Goal: Information Seeking & Learning: Learn about a topic

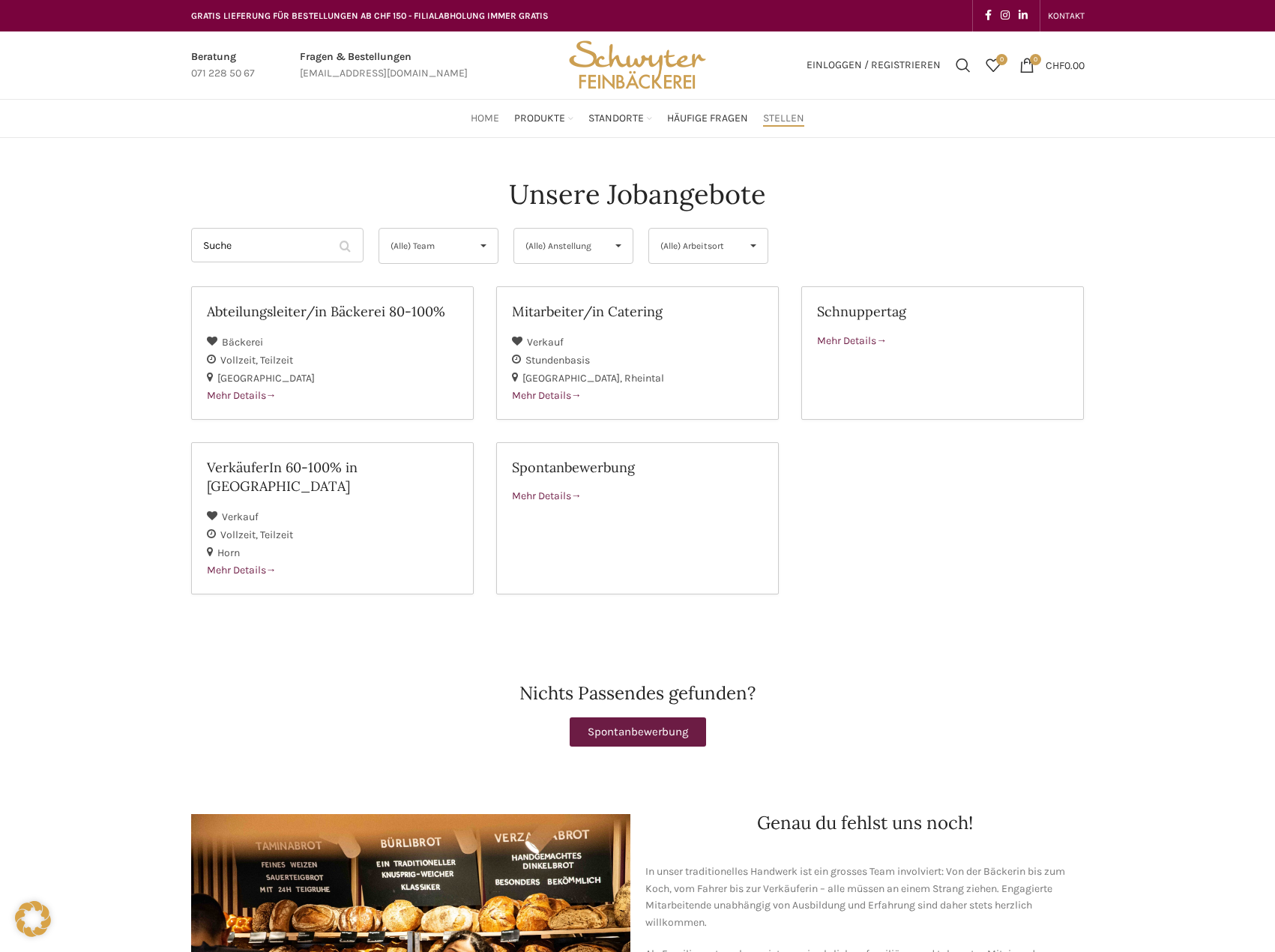
click at [479, 112] on span "Home" at bounding box center [485, 119] width 29 height 14
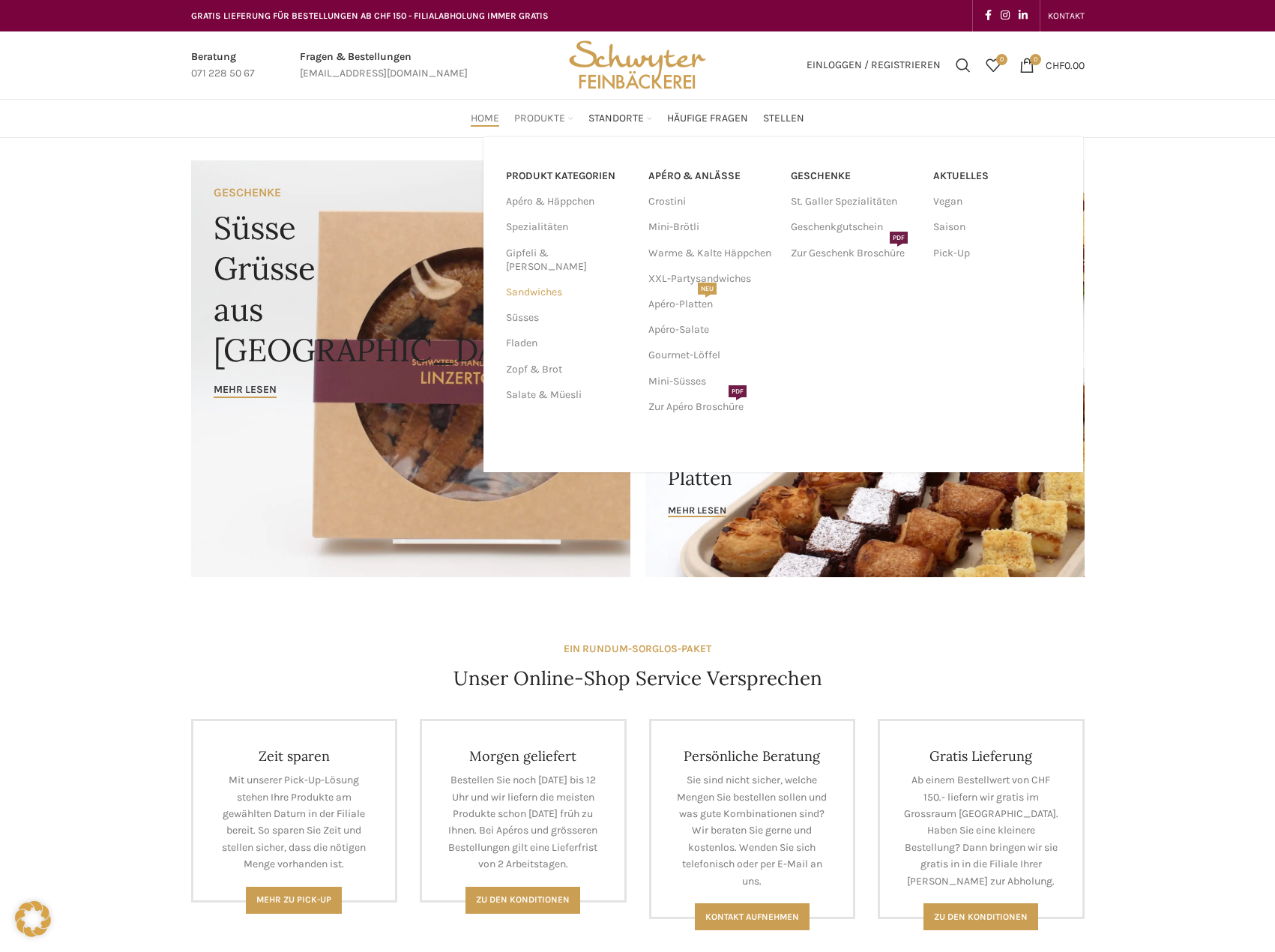
click at [535, 281] on link "Sandwiches" at bounding box center [568, 292] width 125 height 26
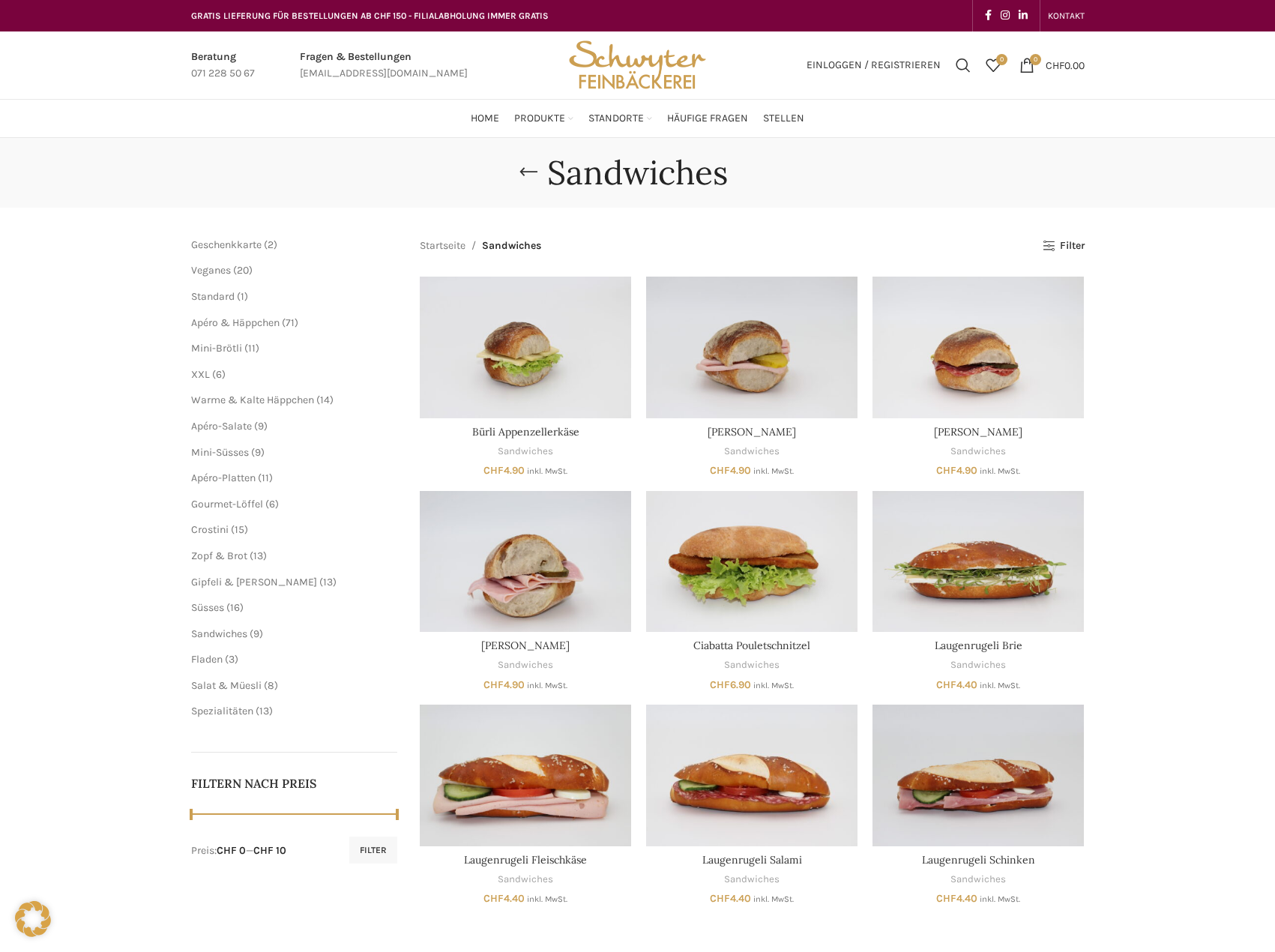
scroll to position [150, 0]
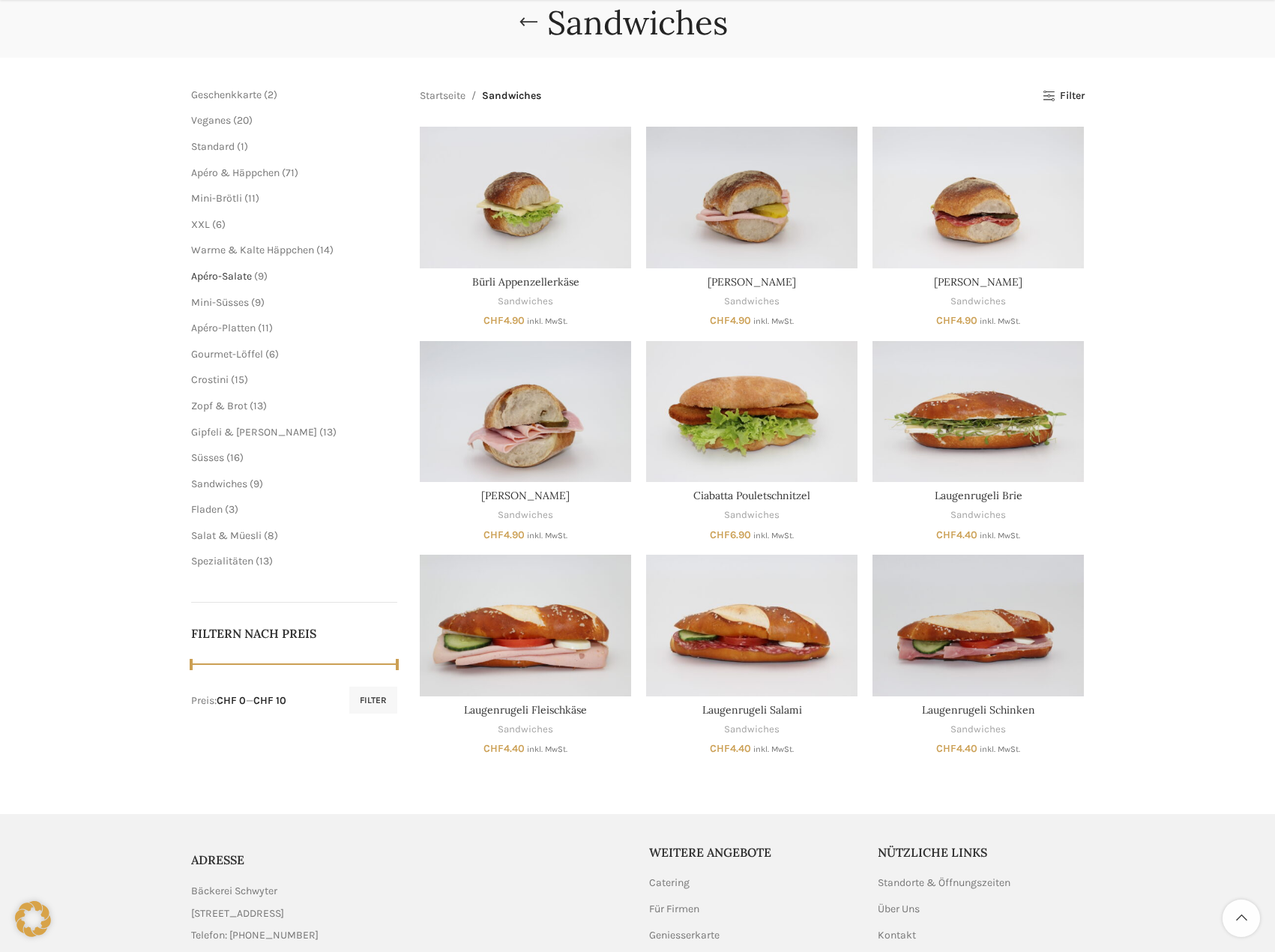
click at [213, 278] on span "Apéro-Salate" at bounding box center [220, 276] width 60 height 12
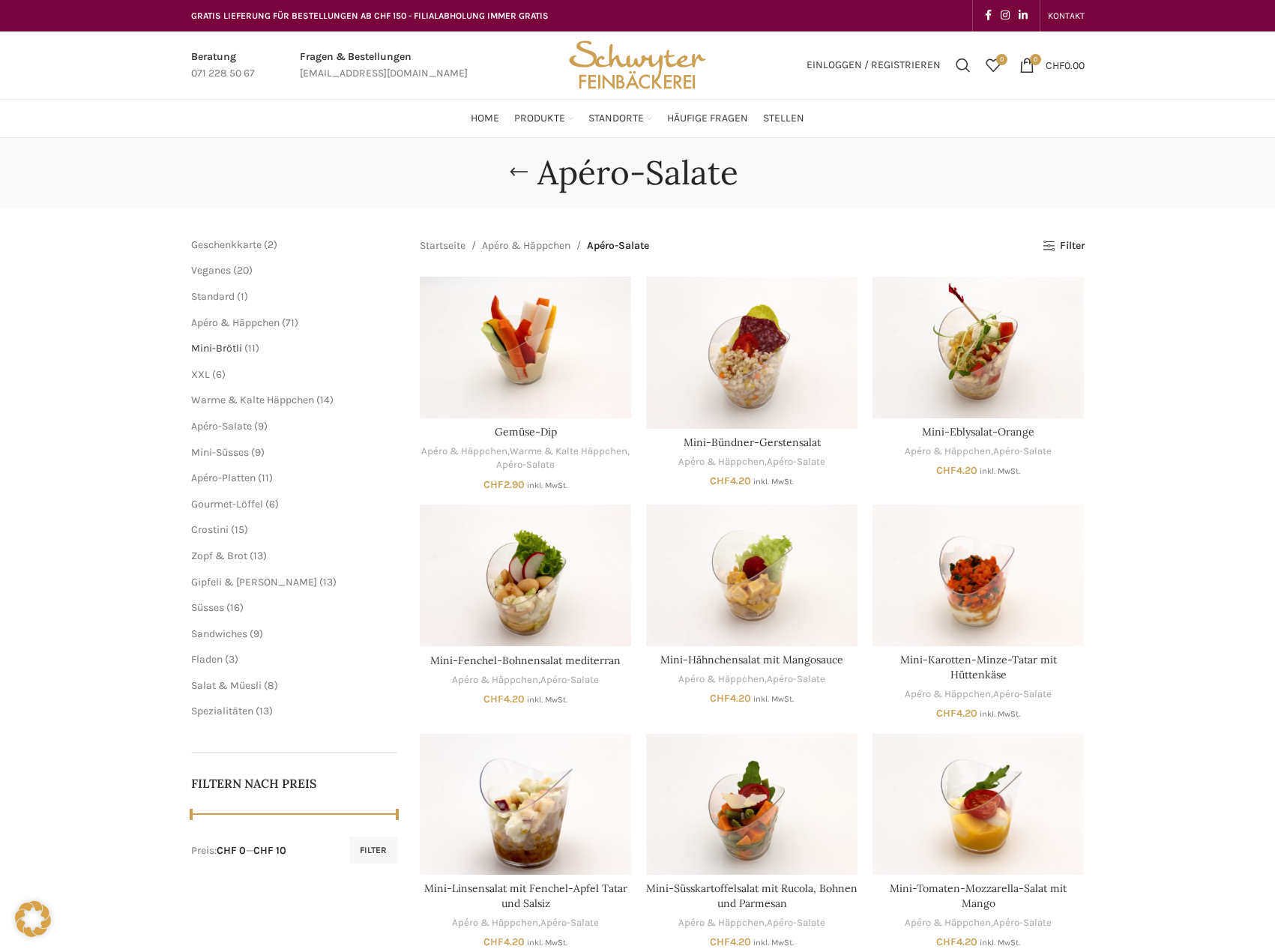
click at [218, 350] on span "Mini-Brötli" at bounding box center [216, 348] width 51 height 12
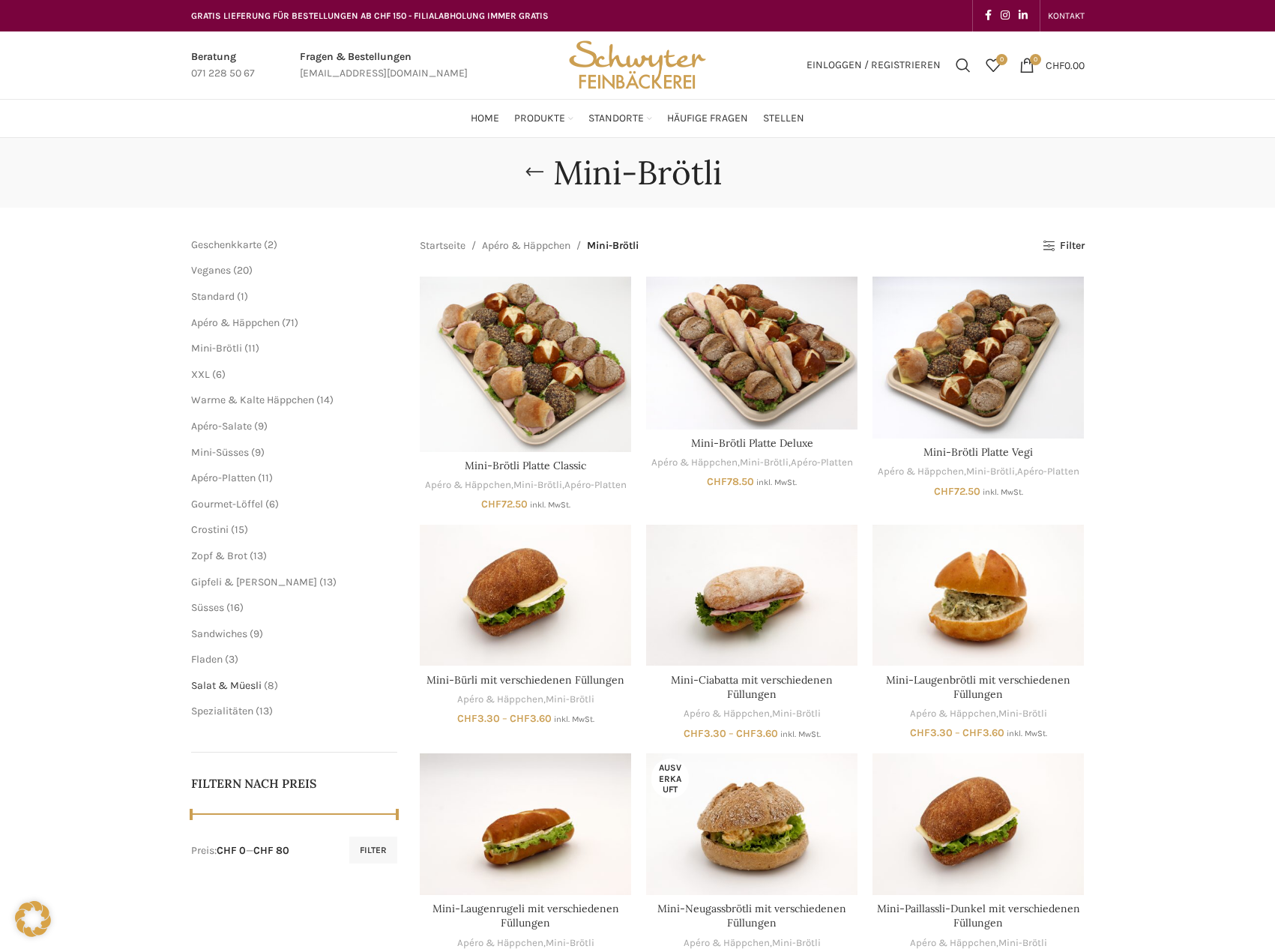
click at [228, 683] on span "Salat & Müesli" at bounding box center [226, 685] width 71 height 12
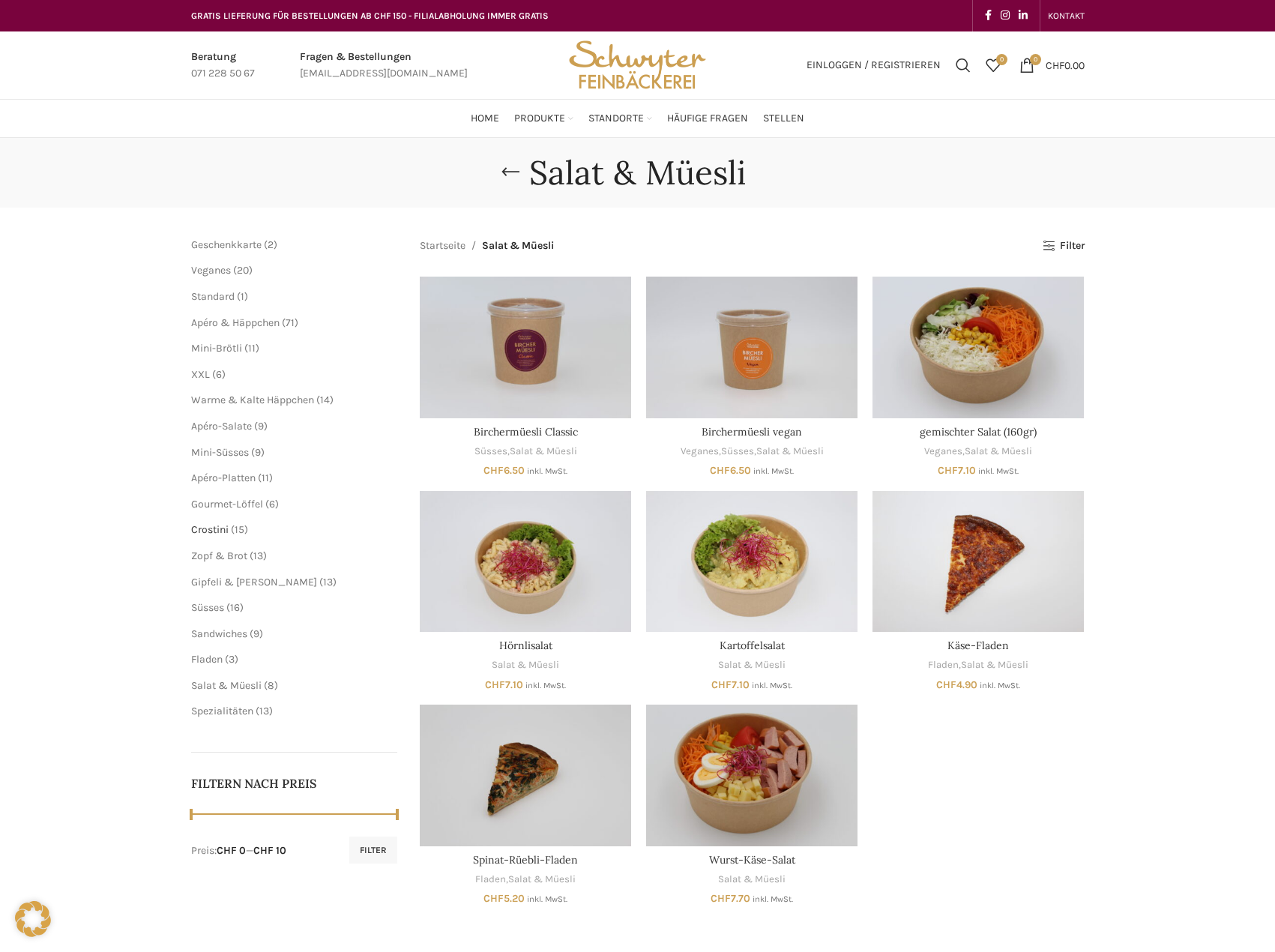
click at [225, 529] on span "Crostini" at bounding box center [209, 529] width 37 height 12
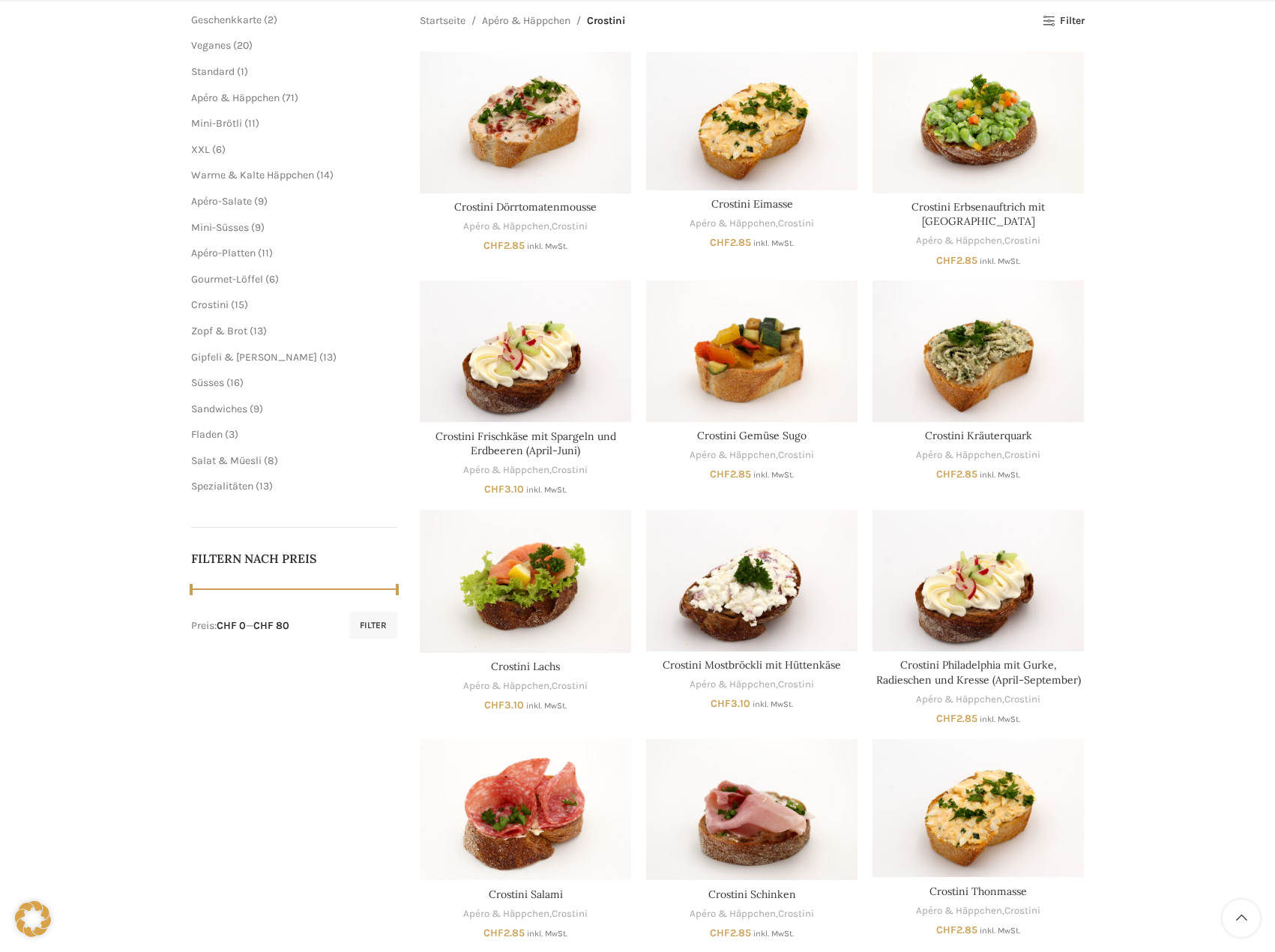
scroll to position [450, 0]
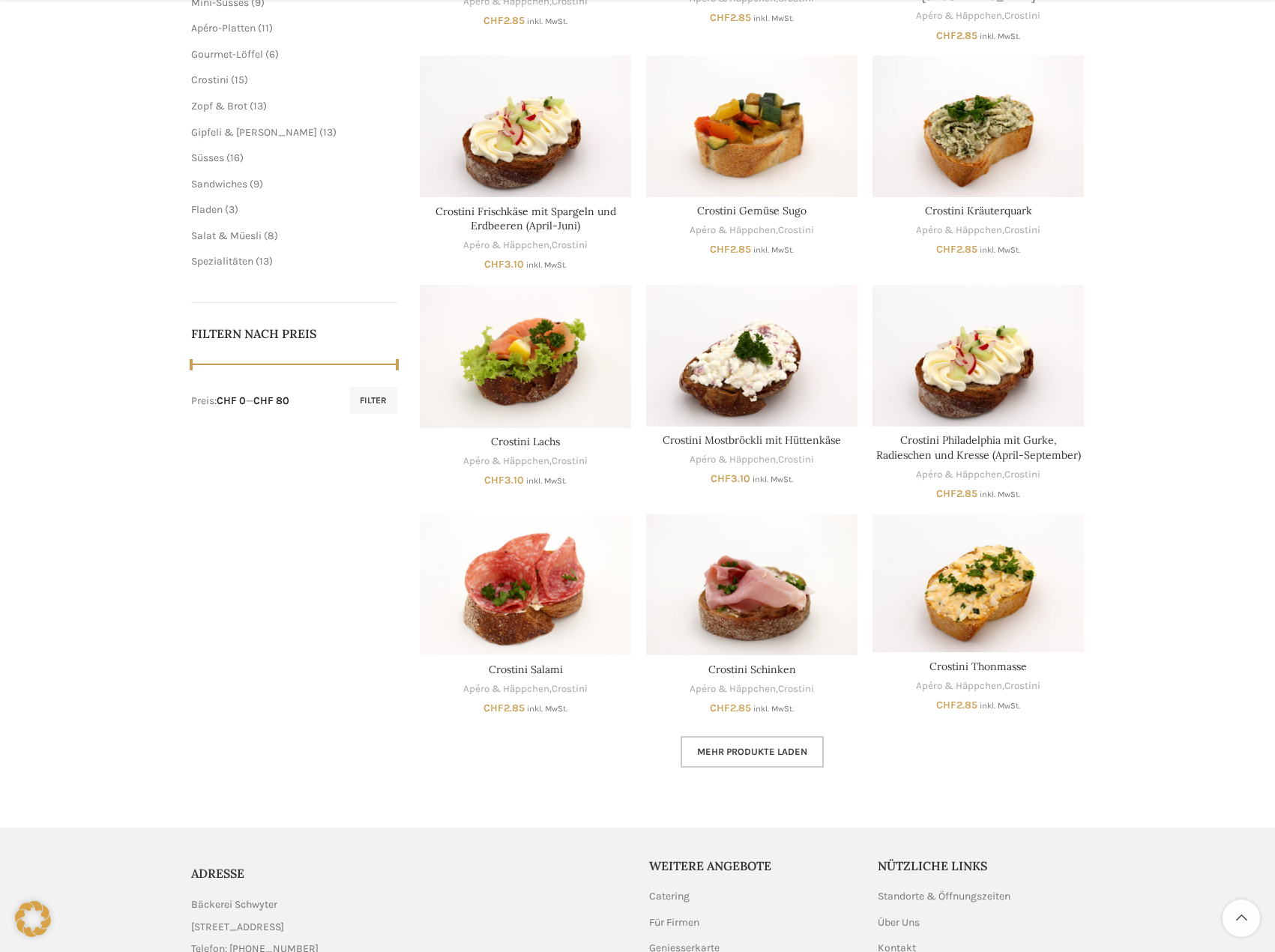
click at [744, 746] on span "Mehr Produkte laden" at bounding box center [752, 752] width 110 height 12
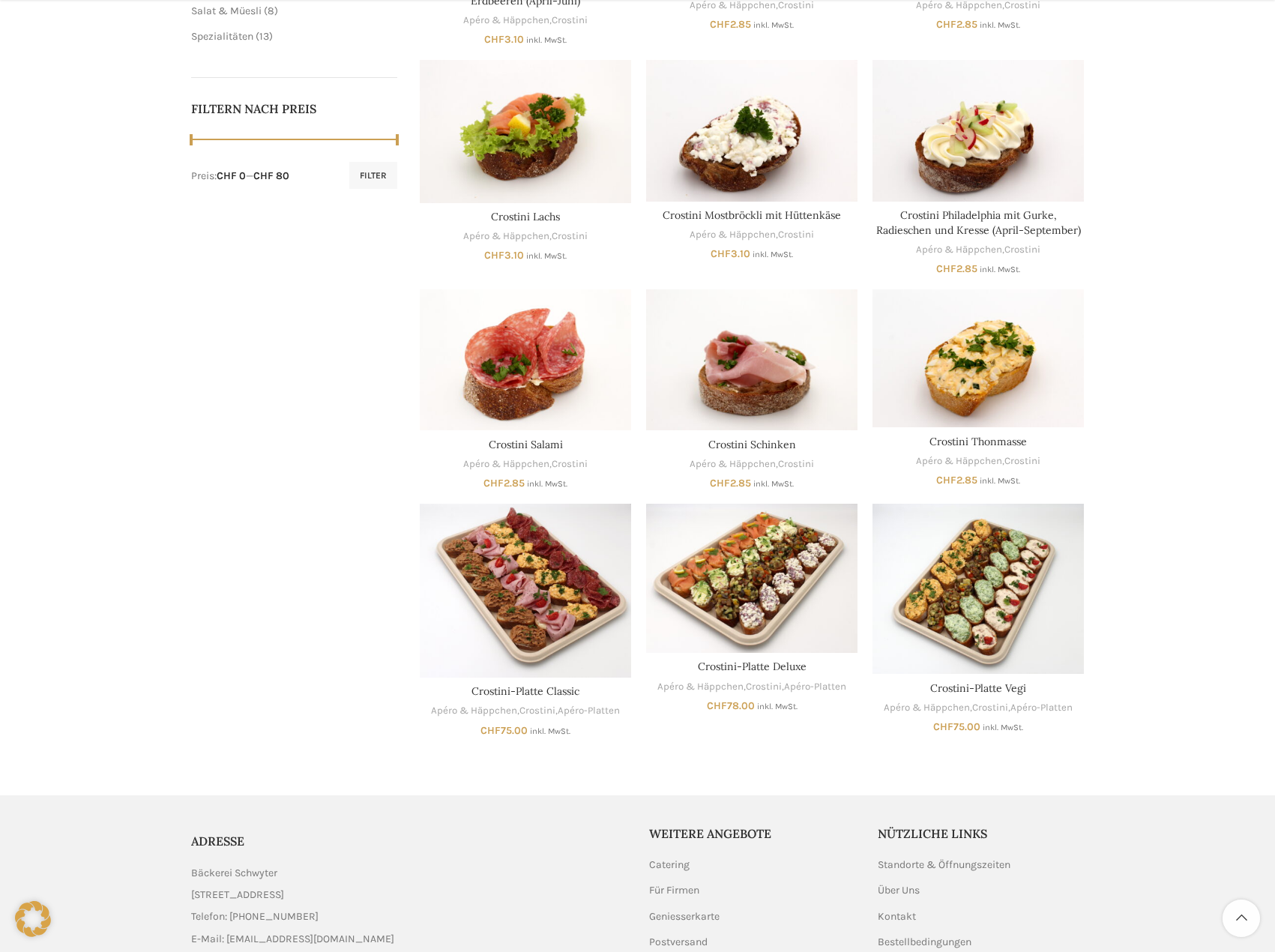
scroll to position [750, 0]
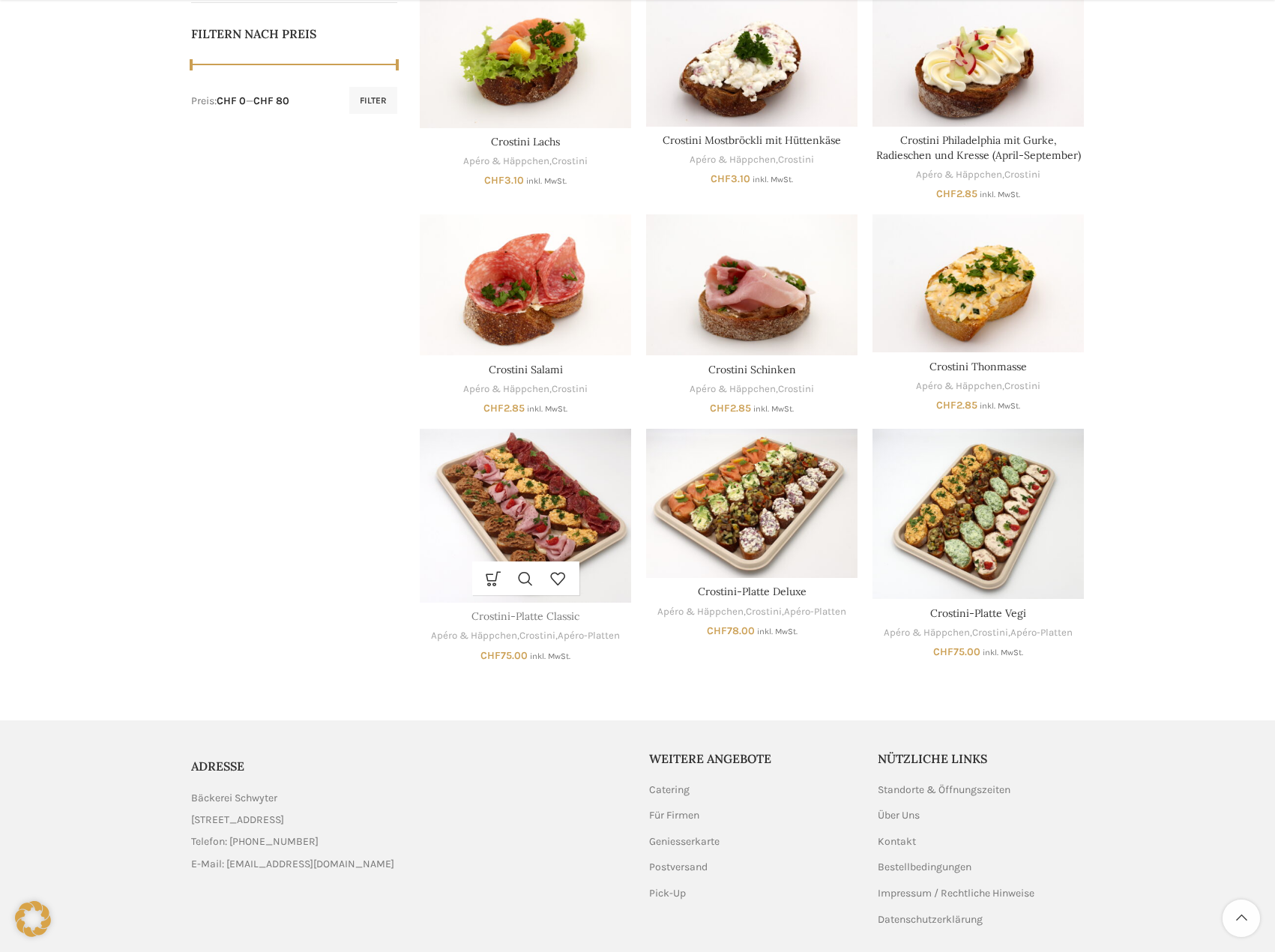
click at [531, 610] on link "Crostini-Platte Classic" at bounding box center [525, 616] width 108 height 13
click at [751, 585] on link "Crostini-Platte Deluxe" at bounding box center [752, 592] width 108 height 13
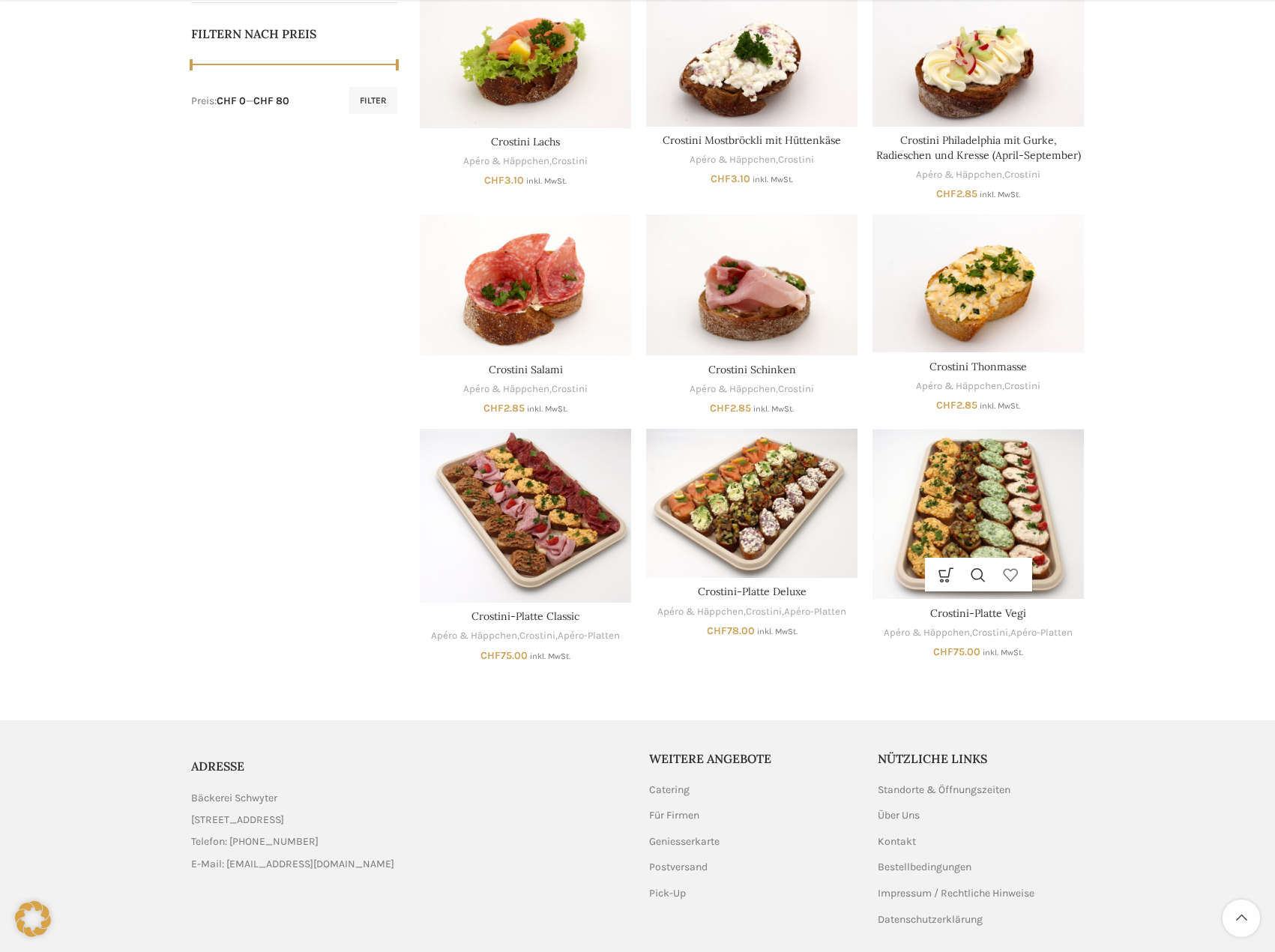
click at [1000, 558] on link "Zur Wunschliste hinzufügen" at bounding box center [1011, 574] width 33 height 34
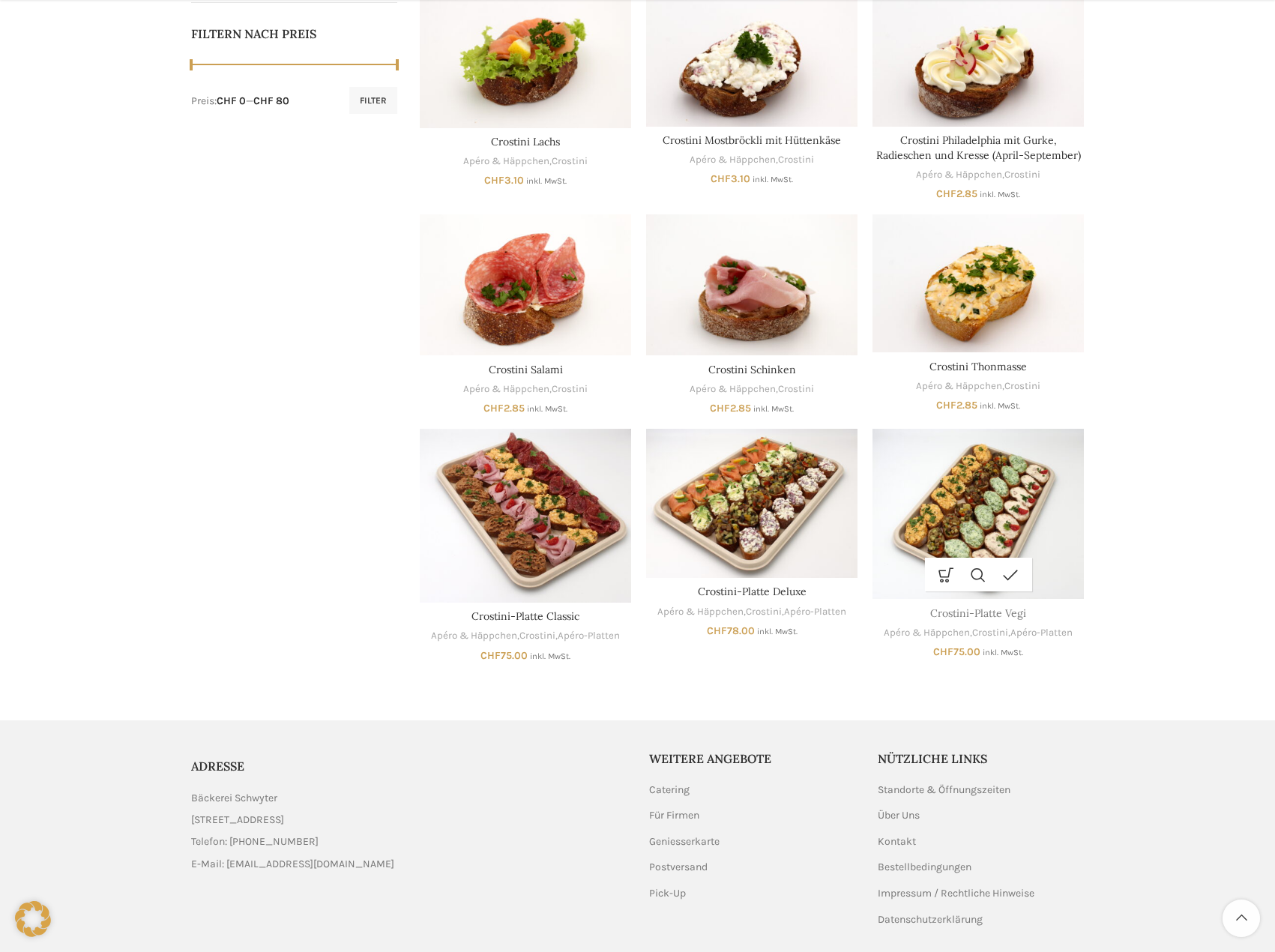
click at [952, 607] on link "Crostini-Platte Vegi" at bounding box center [978, 614] width 96 height 13
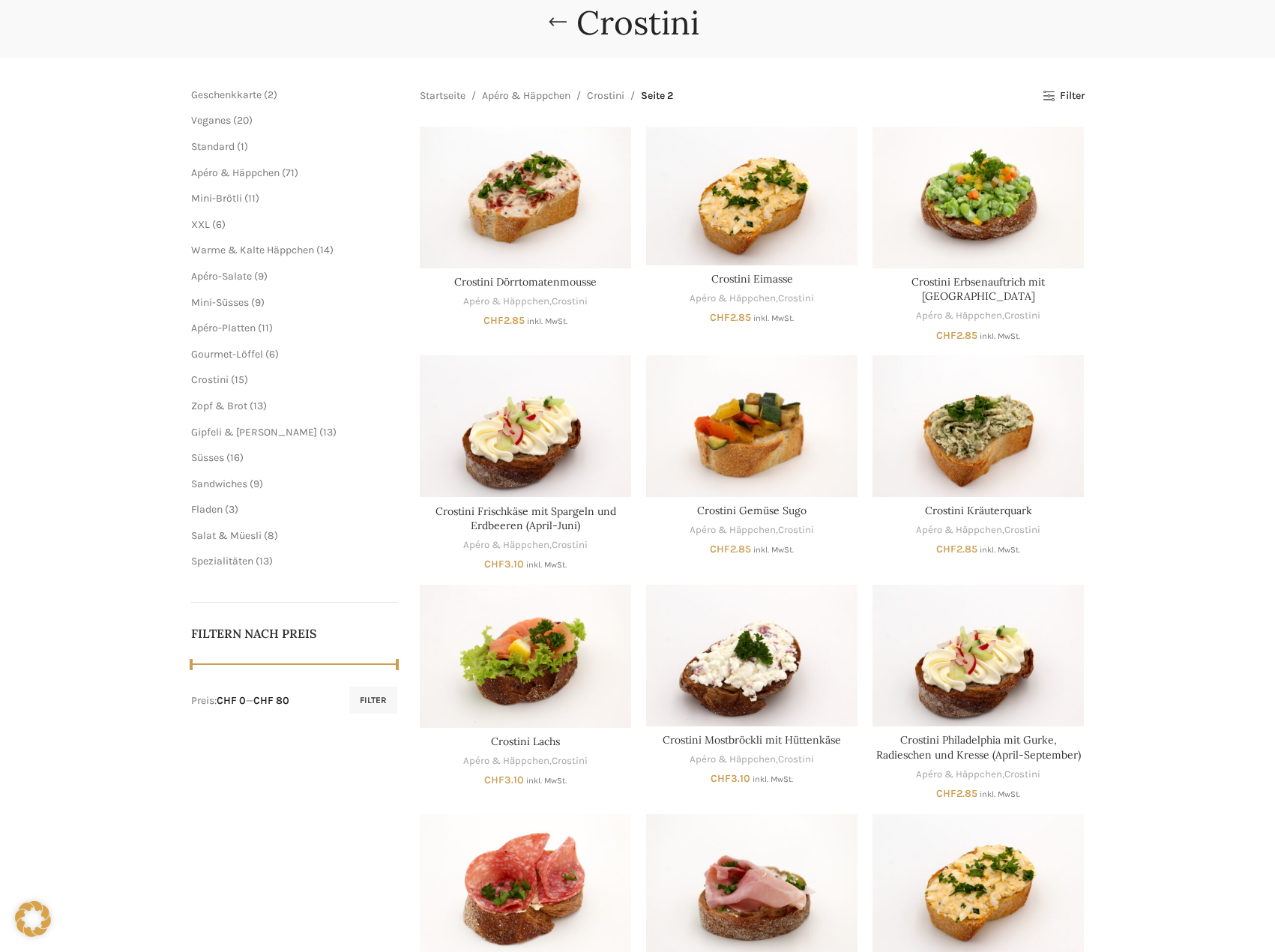
scroll to position [75, 0]
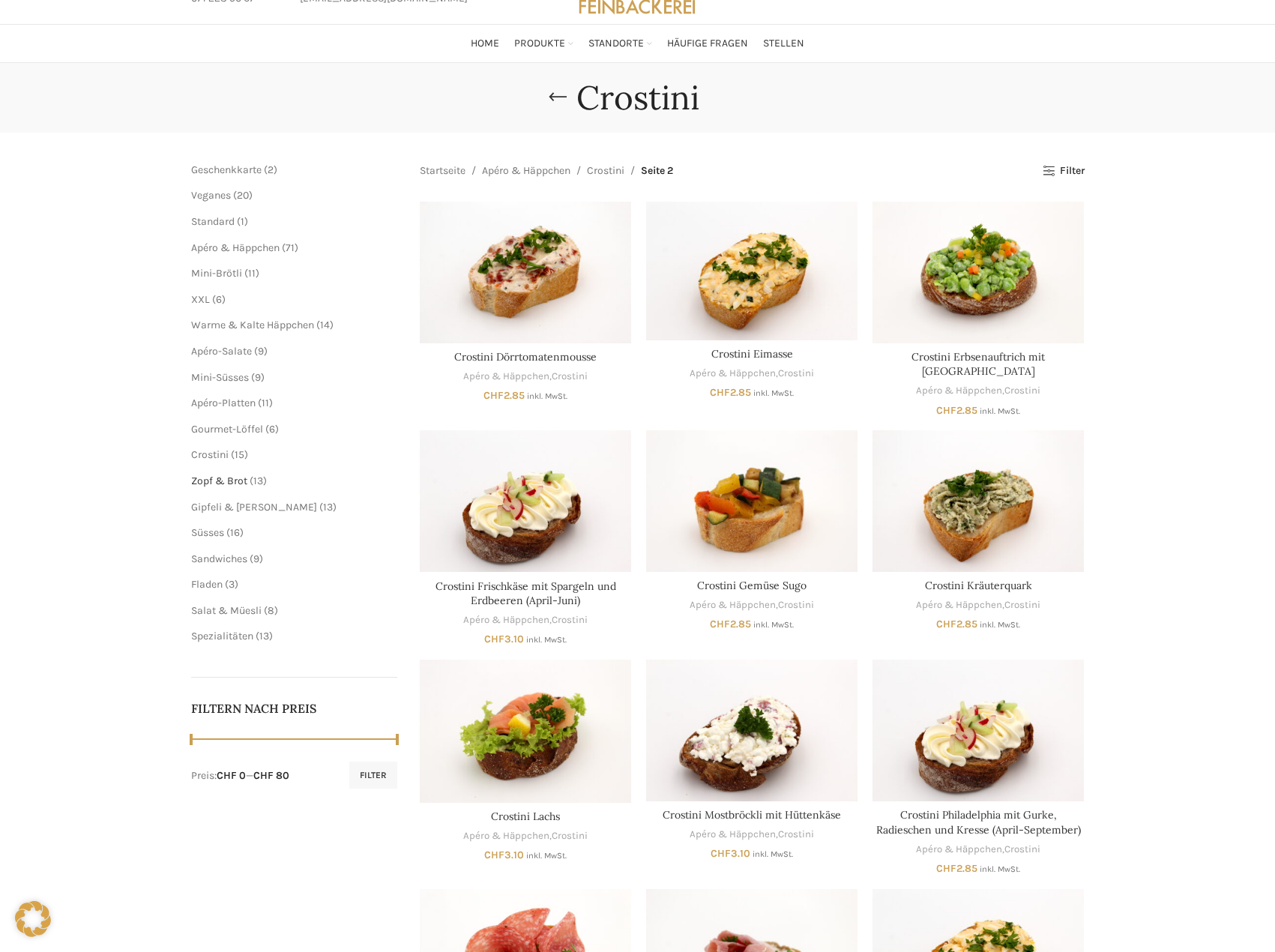
click at [236, 479] on span "Zopf & Brot" at bounding box center [219, 480] width 57 height 12
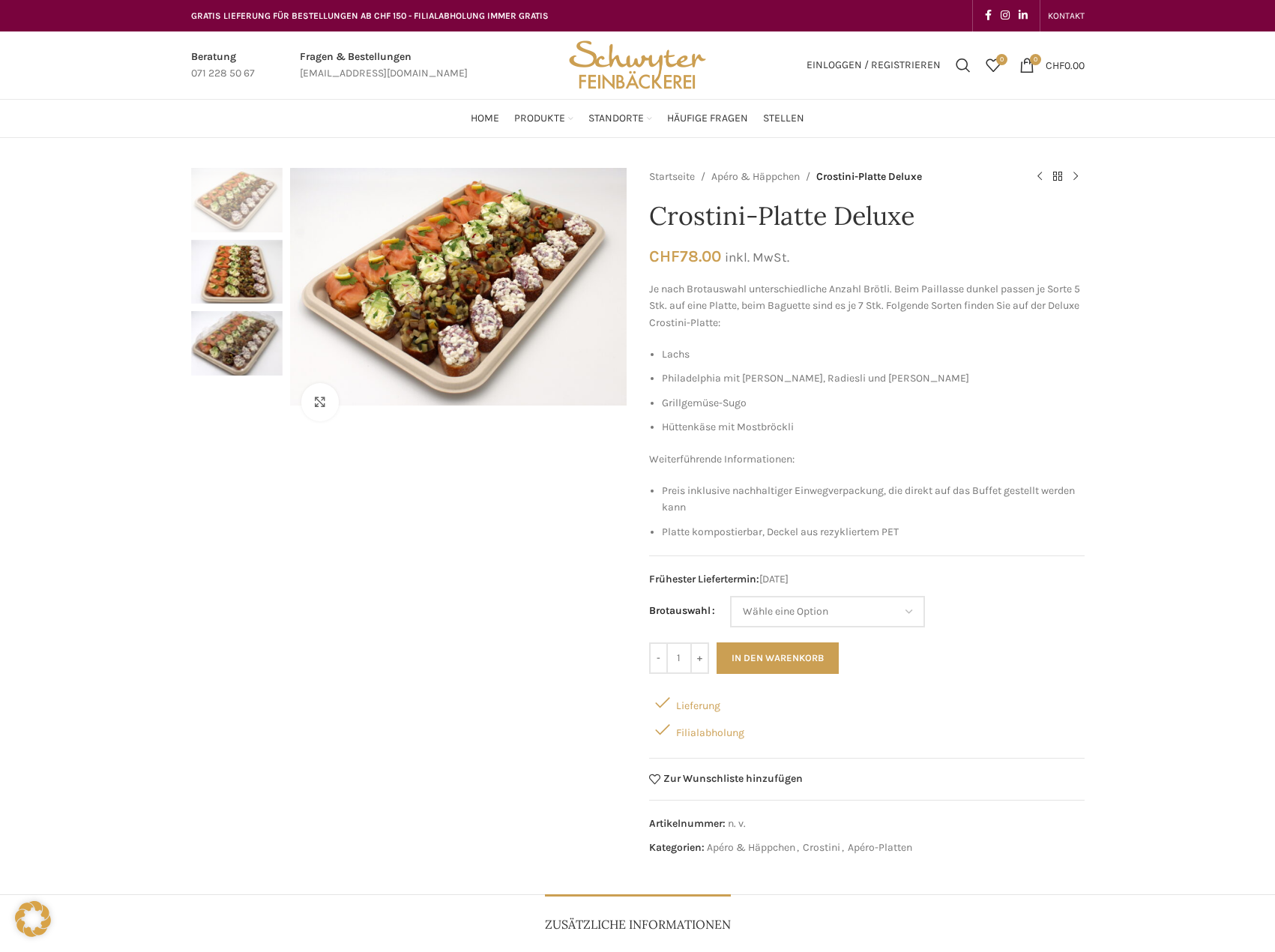
click at [214, 259] on img "2 / 3" at bounding box center [236, 271] width 91 height 64
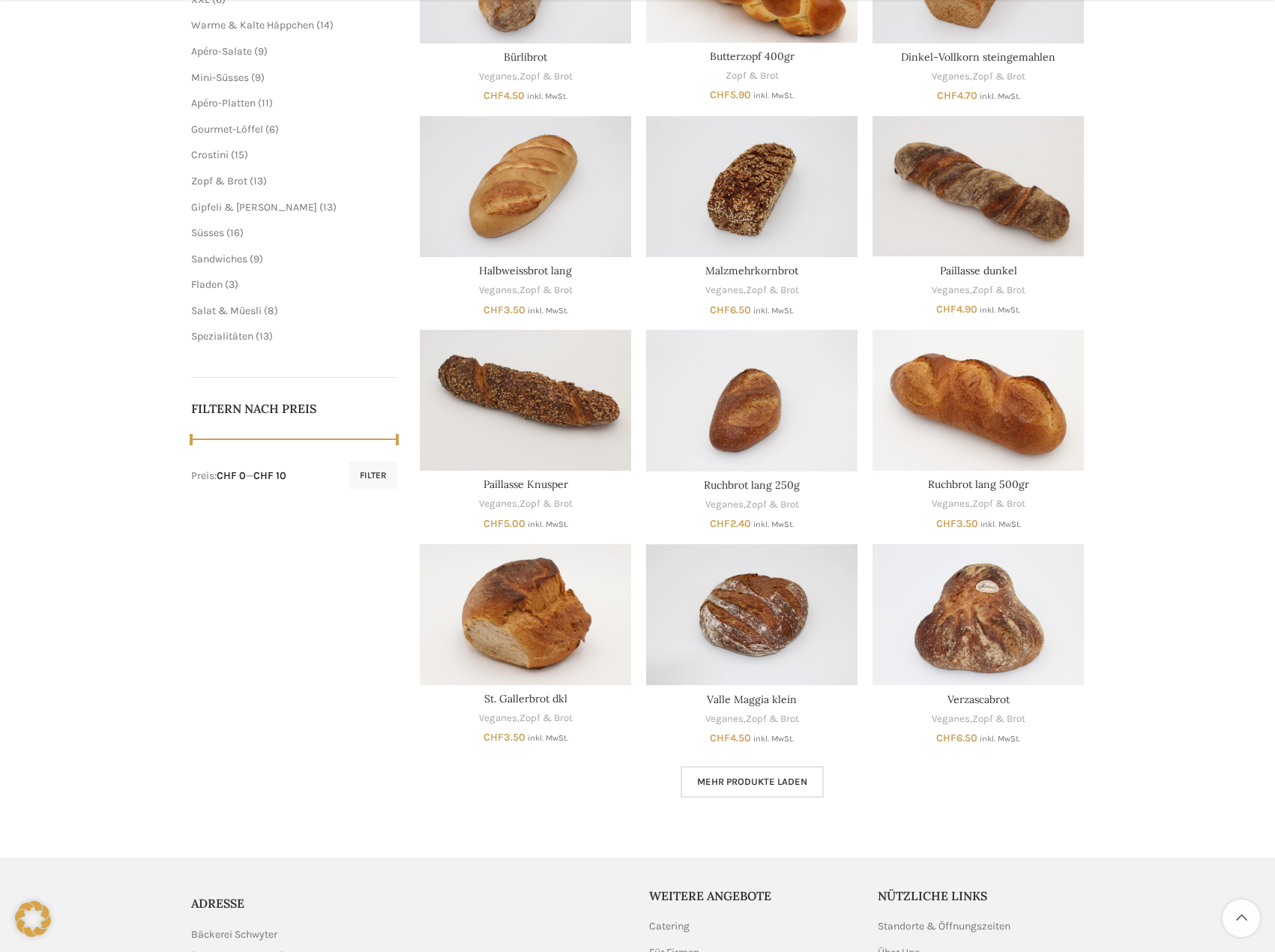
scroll to position [450, 0]
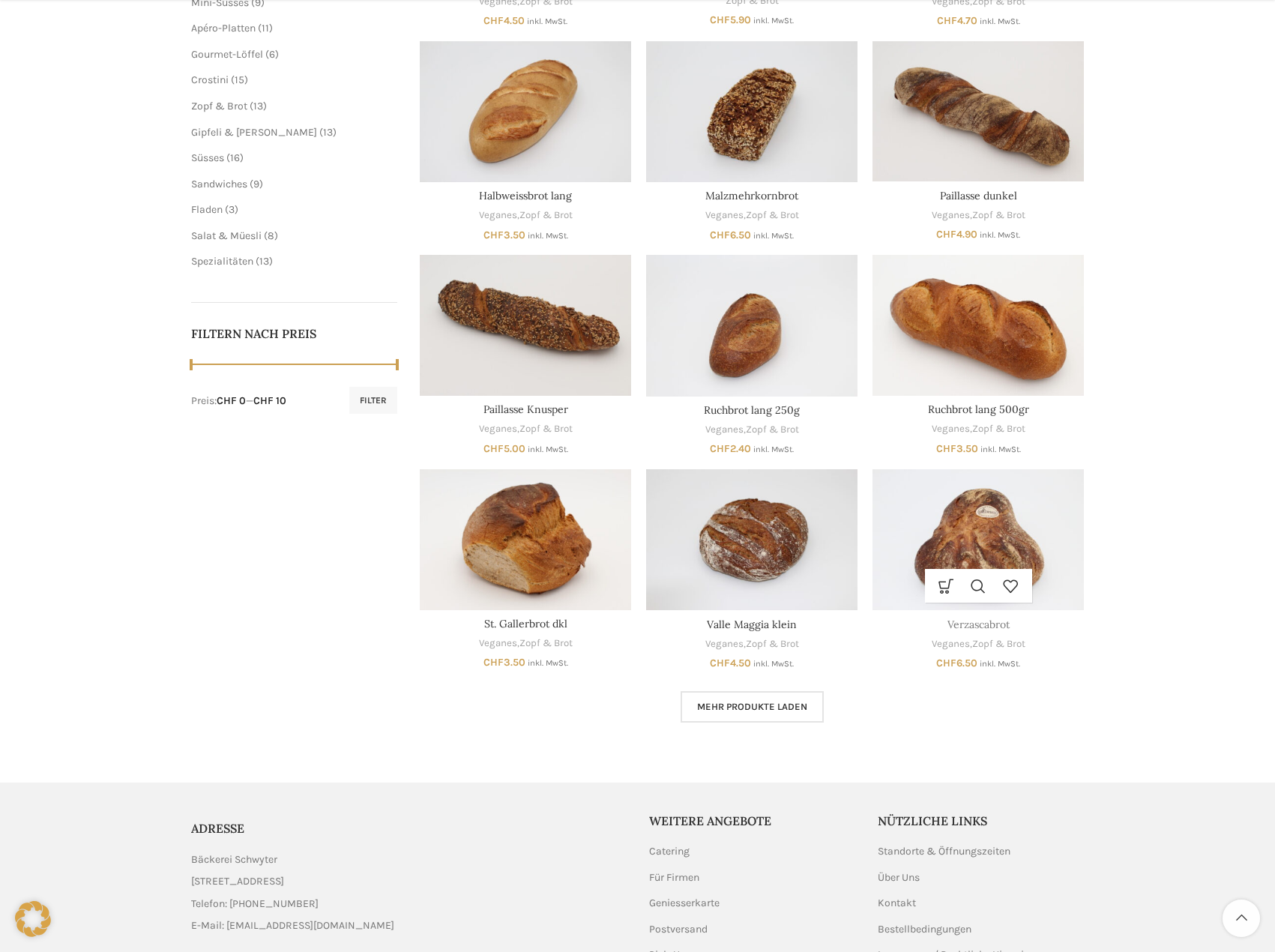
click at [981, 626] on link "Verzascabrot" at bounding box center [978, 624] width 62 height 13
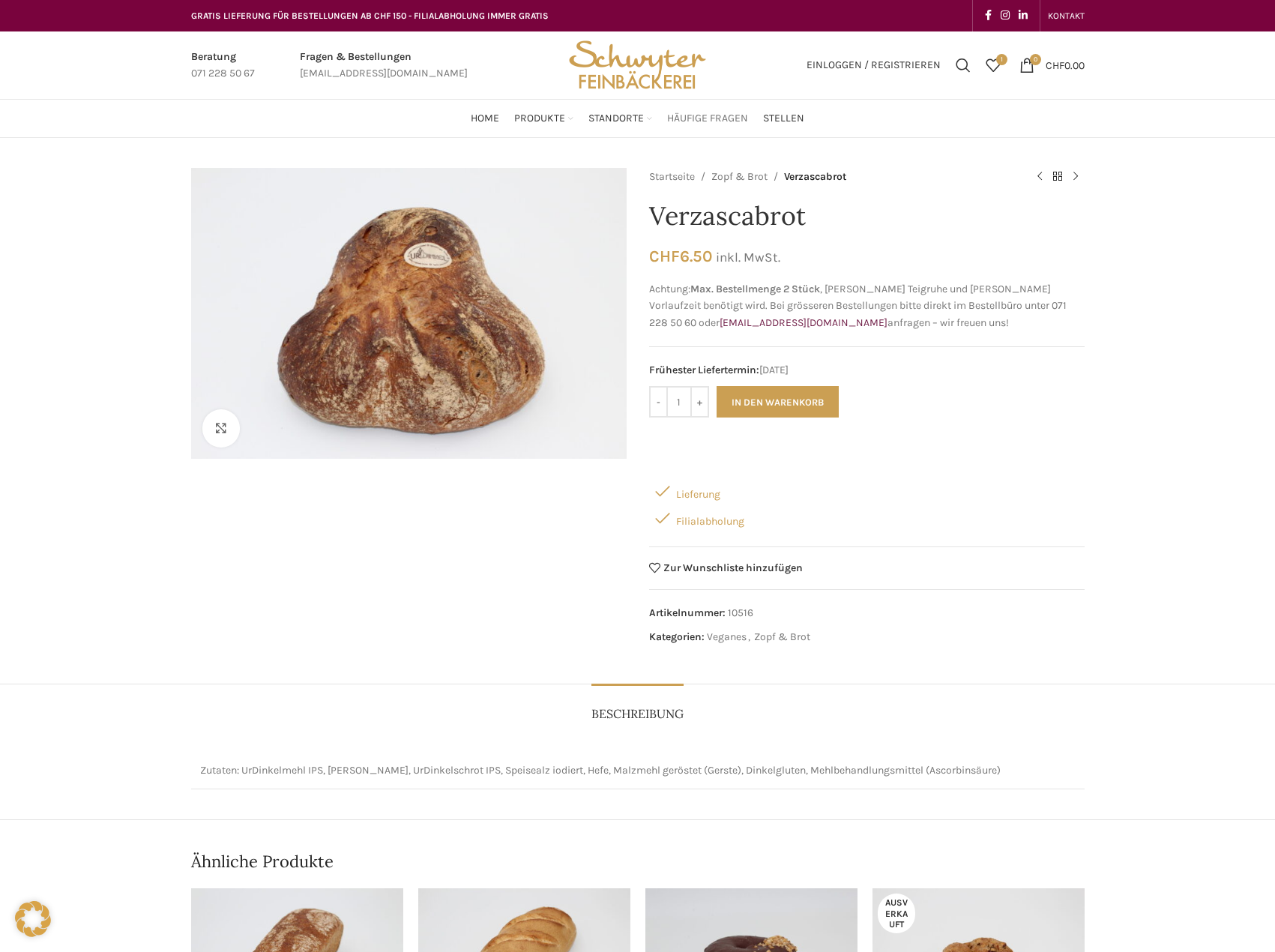
click at [698, 124] on span "Häufige Fragen" at bounding box center [707, 119] width 81 height 14
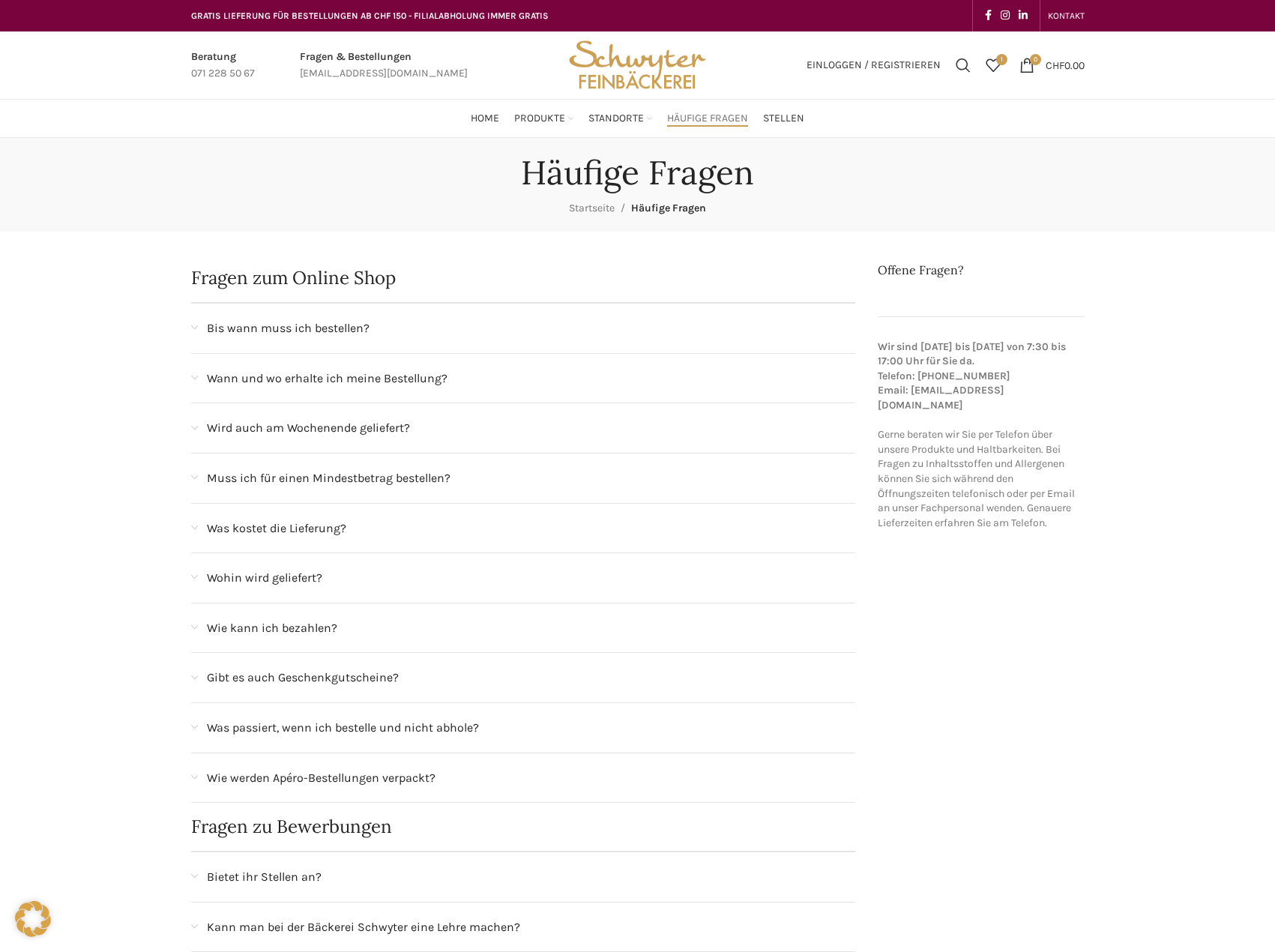
click at [197, 330] on span at bounding box center [194, 328] width 7 height 9
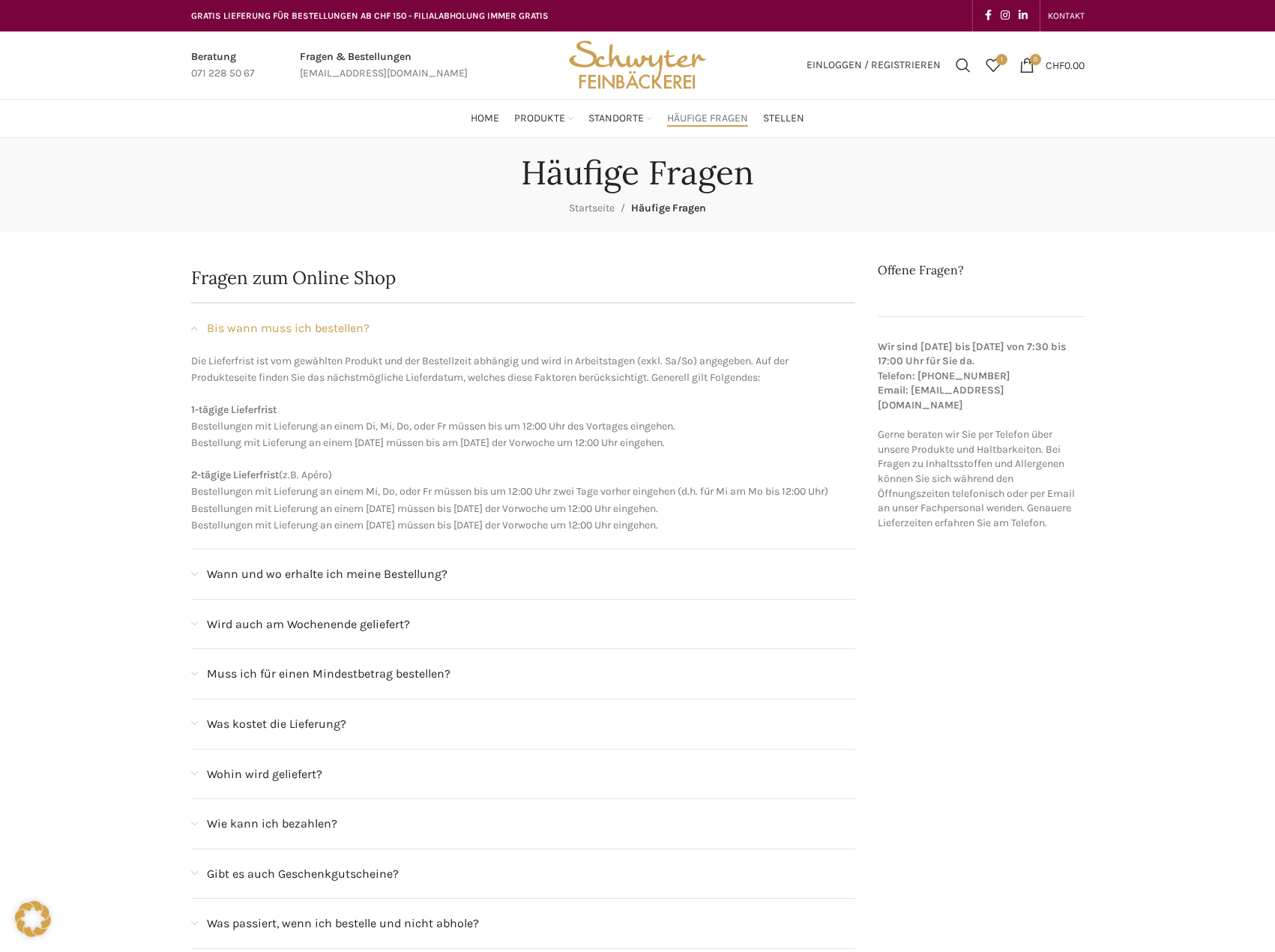
click at [198, 570] on div "Wann und wo erhalte ich meine Bestellung?" at bounding box center [523, 574] width 665 height 50
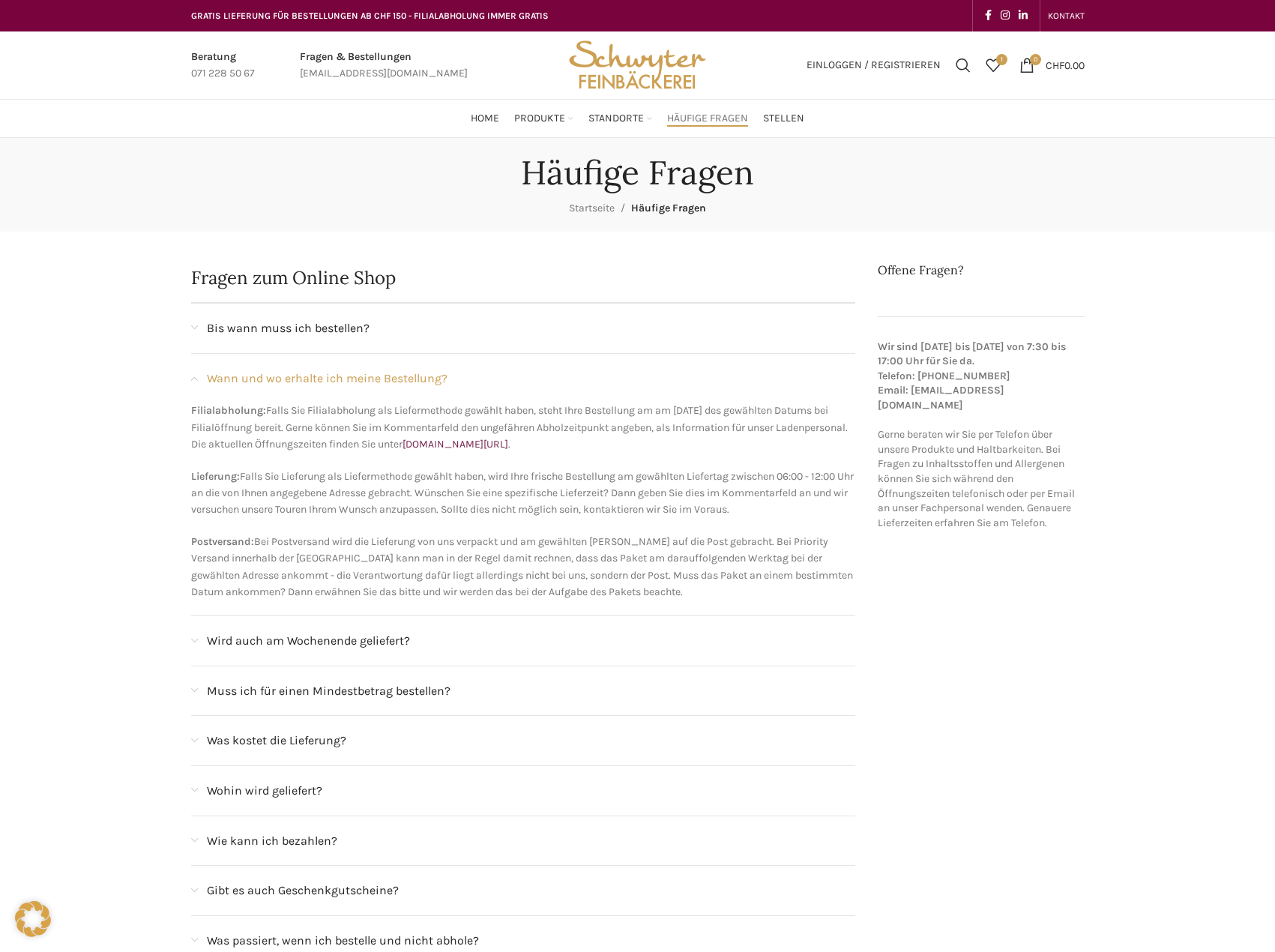
click at [190, 639] on div "Fragen zum Online Shop Bis wann muss ich bestellen? Die Lieferfrist ist vom gew…" at bounding box center [523, 966] width 680 height 1409
click at [194, 641] on span at bounding box center [194, 641] width 7 height 9
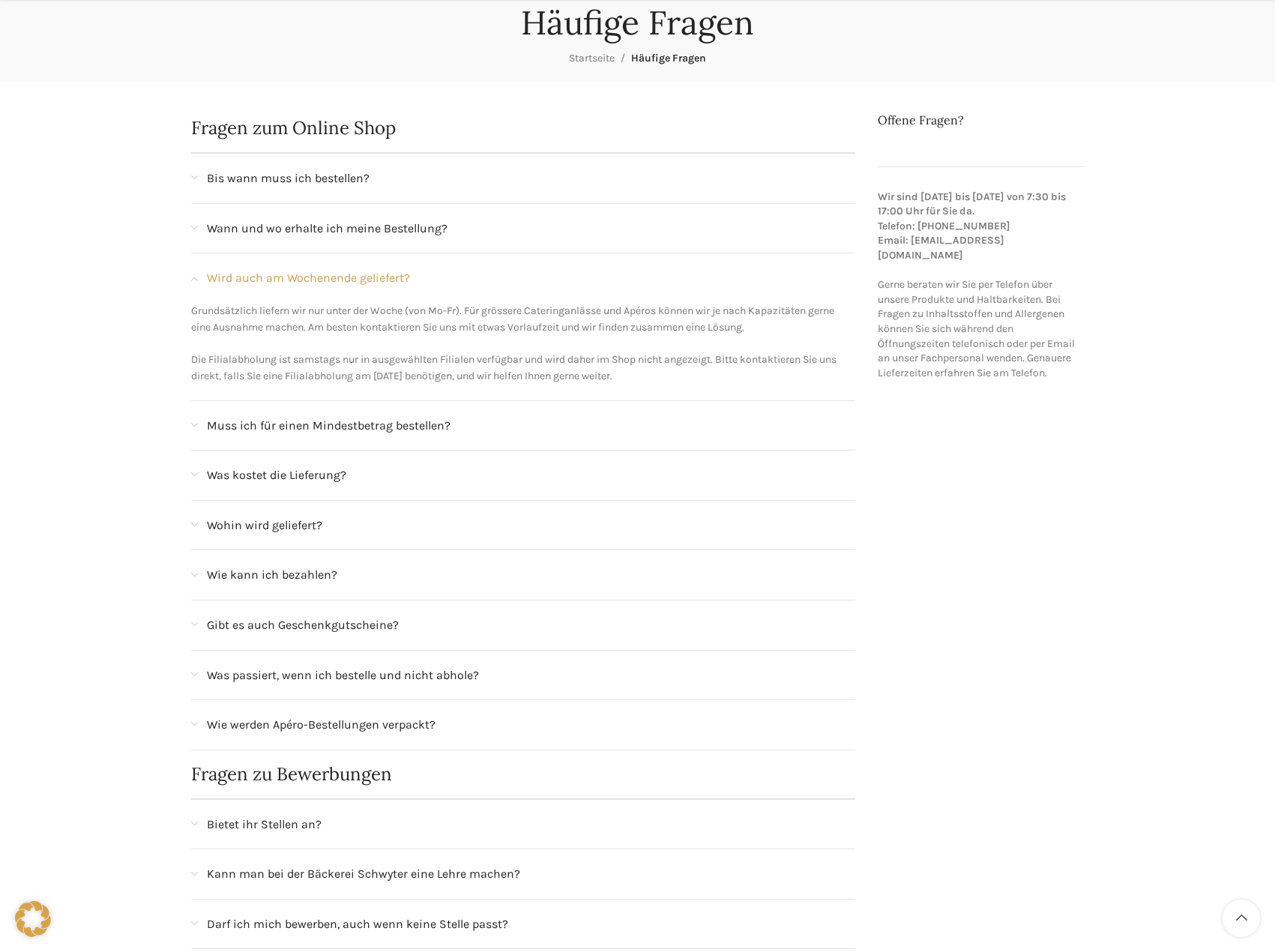
scroll to position [225, 0]
